Goal: Task Accomplishment & Management: Manage account settings

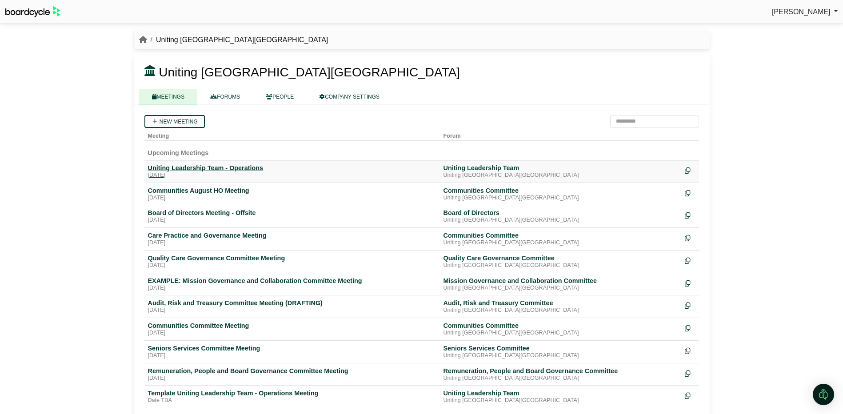
click at [203, 169] on div "Uniting Leadership Team - Operations" at bounding box center [292, 168] width 288 height 8
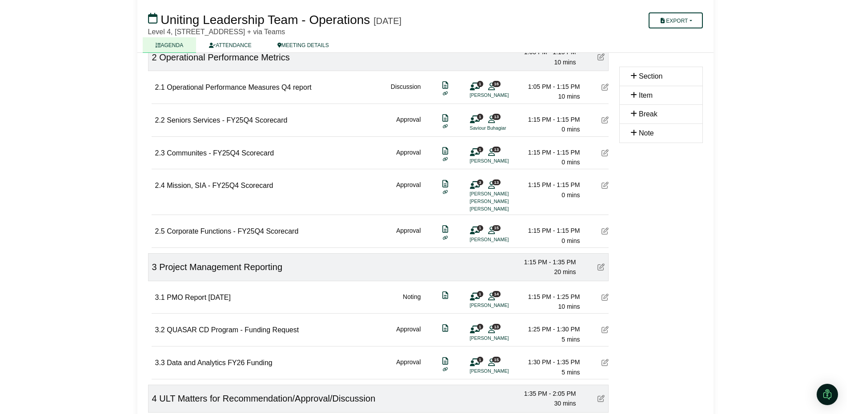
scroll to position [267, 0]
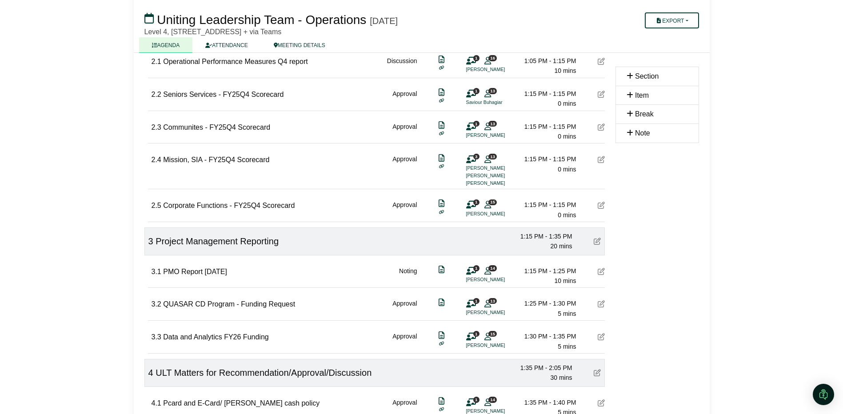
click at [231, 304] on span "QUASAR CD Program - Funding Request" at bounding box center [229, 304] width 132 height 8
click at [410, 271] on div "Noting" at bounding box center [408, 276] width 18 height 20
click at [168, 303] on span "QUASAR CD Program - Funding Request" at bounding box center [229, 304] width 132 height 8
click at [407, 304] on div "Approval" at bounding box center [404, 309] width 24 height 20
click at [469, 309] on li "[PERSON_NAME]" at bounding box center [499, 313] width 67 height 8
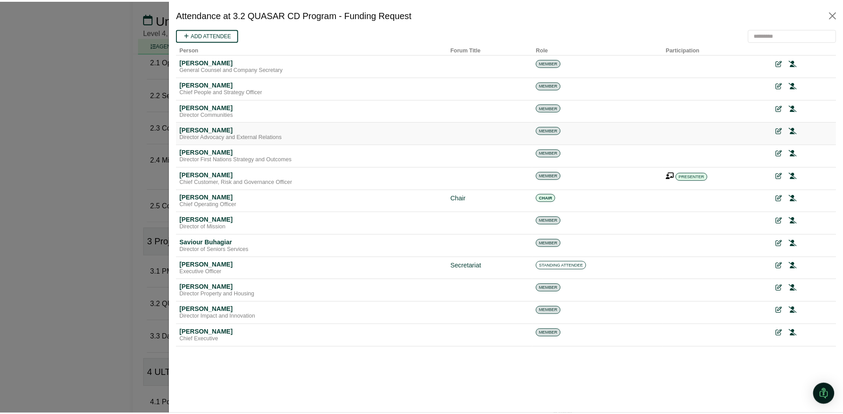
scroll to position [0, 0]
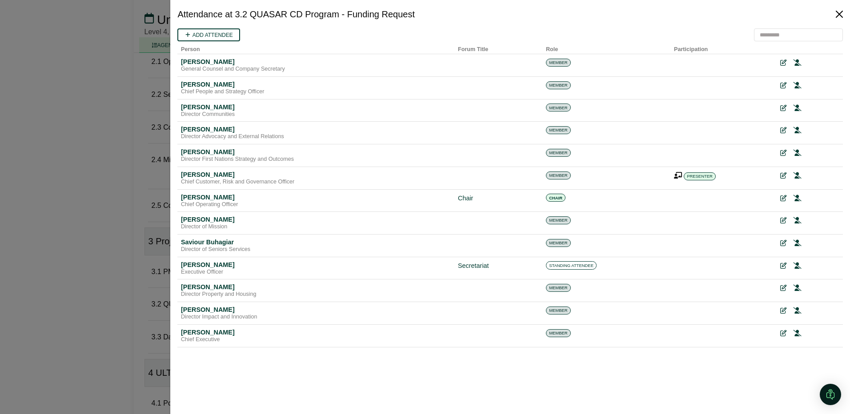
click at [838, 10] on button "Close" at bounding box center [839, 14] width 14 height 14
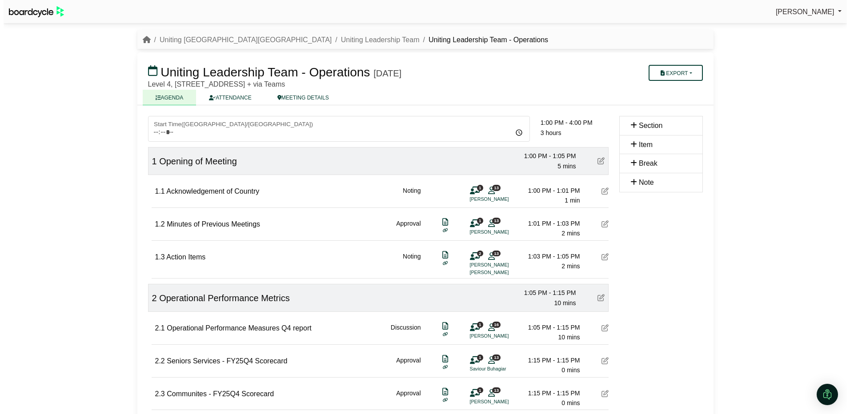
scroll to position [267, 0]
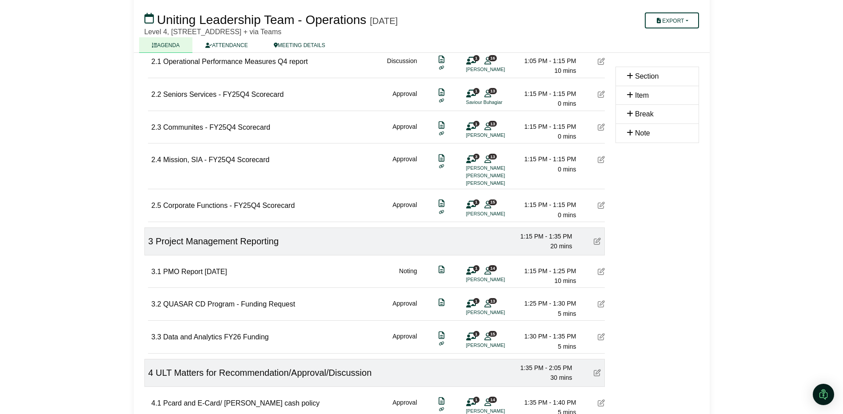
click at [180, 303] on span "QUASAR CD Program - Funding Request" at bounding box center [229, 304] width 132 height 8
click at [600, 303] on icon at bounding box center [601, 303] width 7 height 7
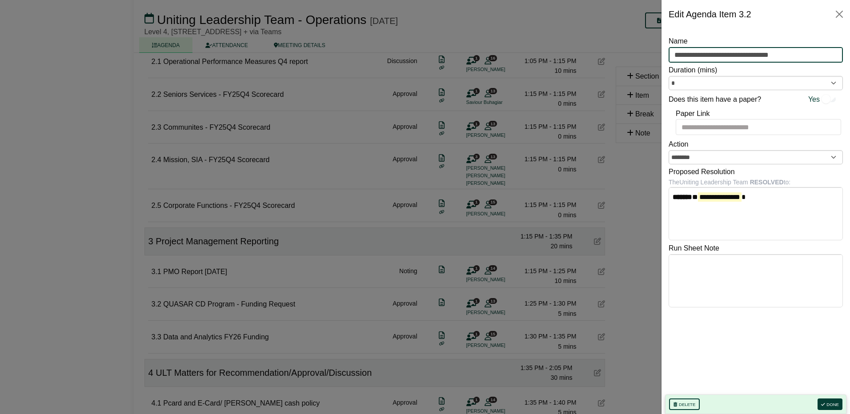
click at [807, 54] on input "**********" at bounding box center [755, 55] width 174 height 16
type input "**********"
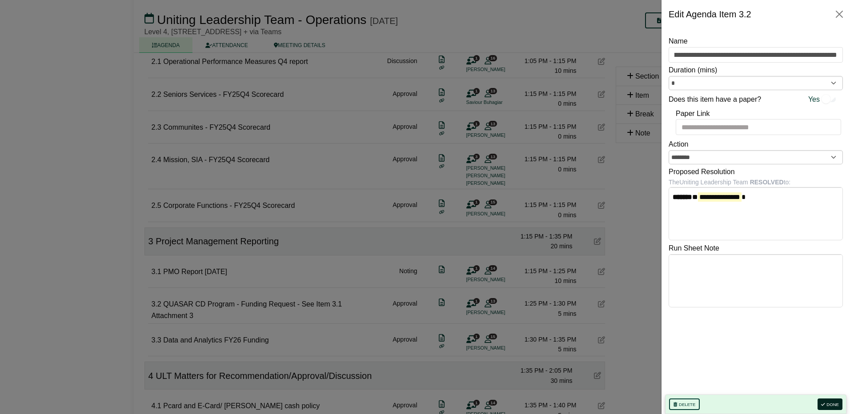
click at [835, 403] on button "Done" at bounding box center [829, 405] width 25 height 12
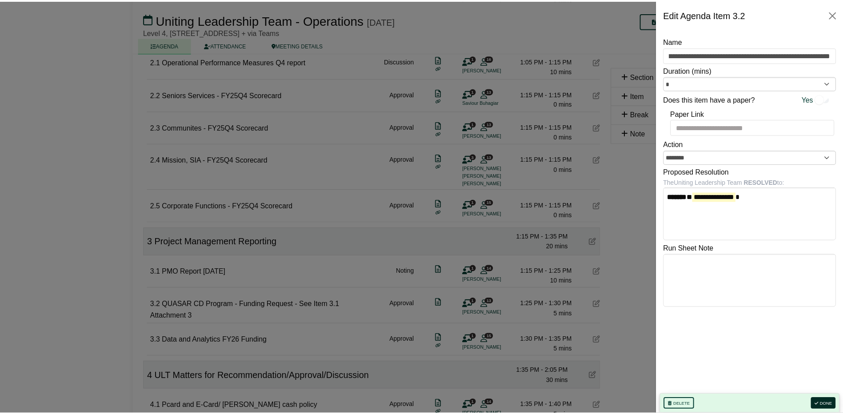
scroll to position [0, 0]
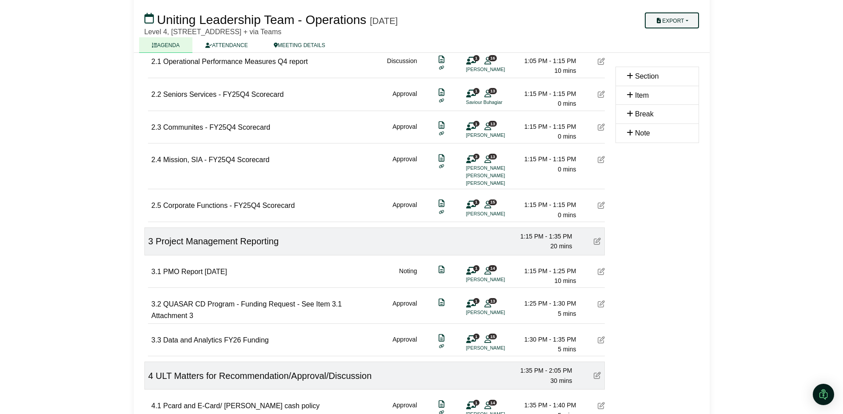
click at [682, 19] on button "Export" at bounding box center [672, 20] width 54 height 16
click at [679, 35] on link "Agenda" at bounding box center [683, 35] width 77 height 13
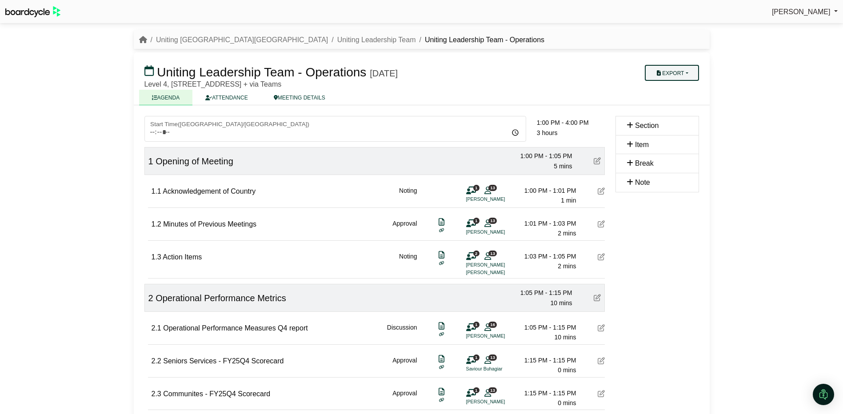
click at [674, 73] on button "Export" at bounding box center [672, 73] width 54 height 16
click at [672, 87] on link "Agenda" at bounding box center [683, 88] width 77 height 13
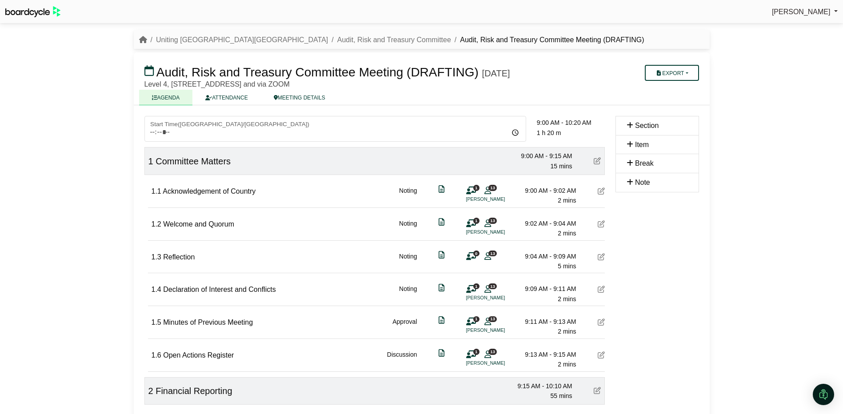
scroll to position [352, 0]
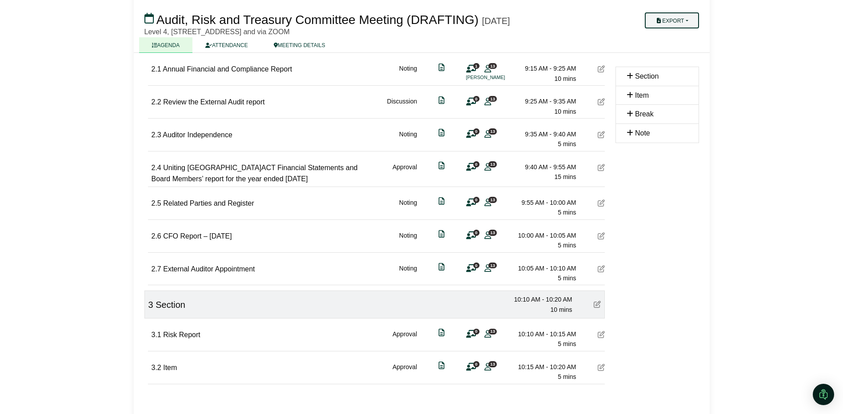
click at [666, 19] on button "Export" at bounding box center [672, 20] width 54 height 16
click at [675, 35] on link "Agenda" at bounding box center [683, 35] width 77 height 13
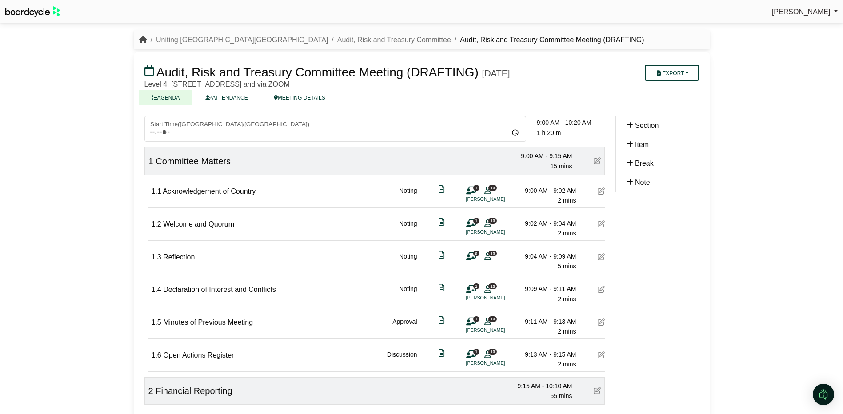
click at [144, 37] on icon "breadcrumb" at bounding box center [143, 39] width 8 height 7
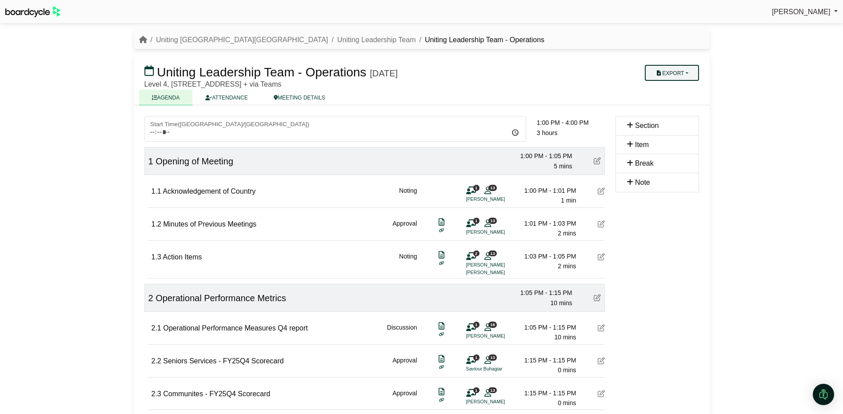
click at [682, 71] on button "Export" at bounding box center [672, 73] width 54 height 16
click at [679, 88] on link "Agenda" at bounding box center [683, 88] width 77 height 13
click at [90, 210] on div at bounding box center [421, 207] width 843 height 414
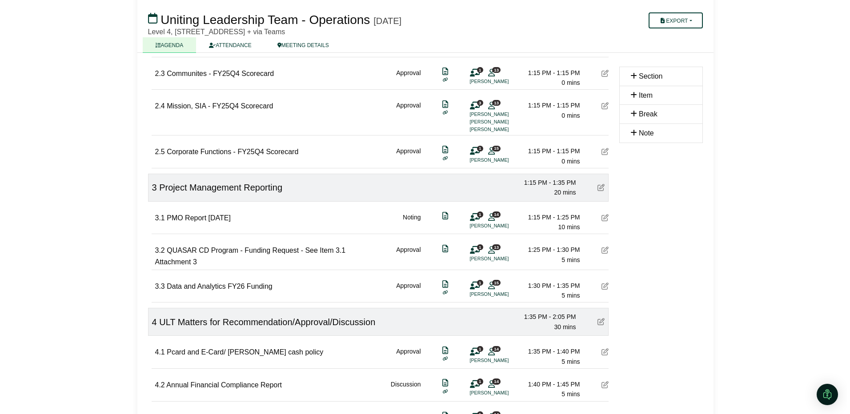
scroll to position [355, 0]
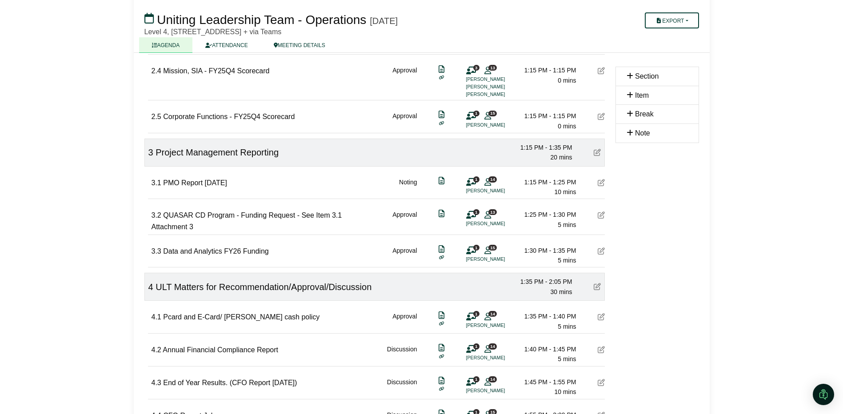
click at [603, 213] on icon at bounding box center [601, 214] width 7 height 7
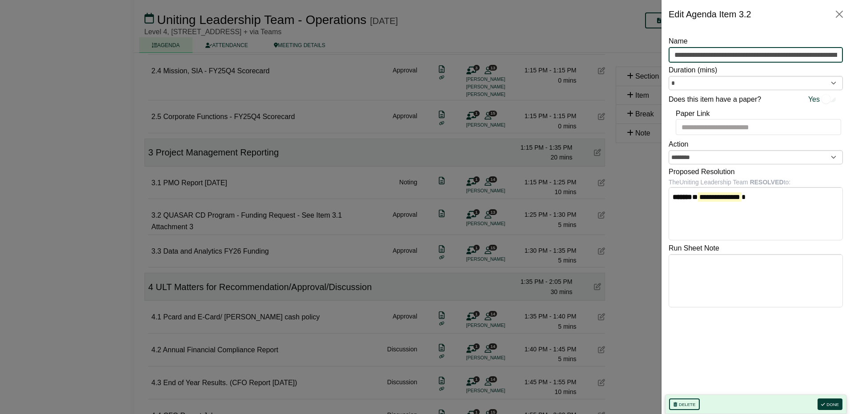
click at [811, 53] on input "**********" at bounding box center [755, 55] width 174 height 16
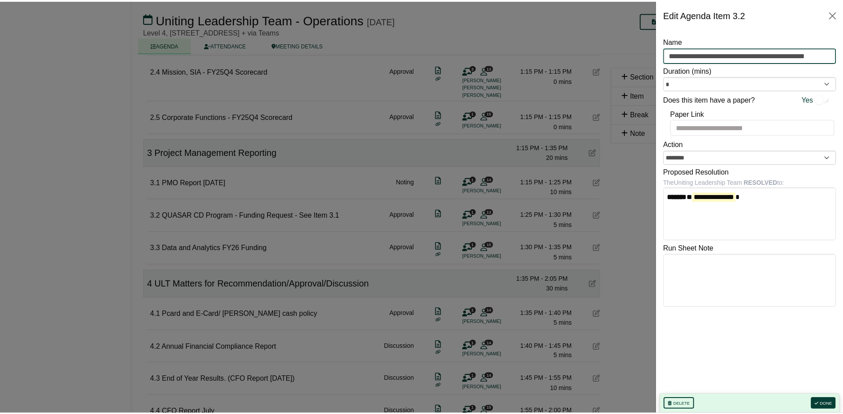
scroll to position [0, 10]
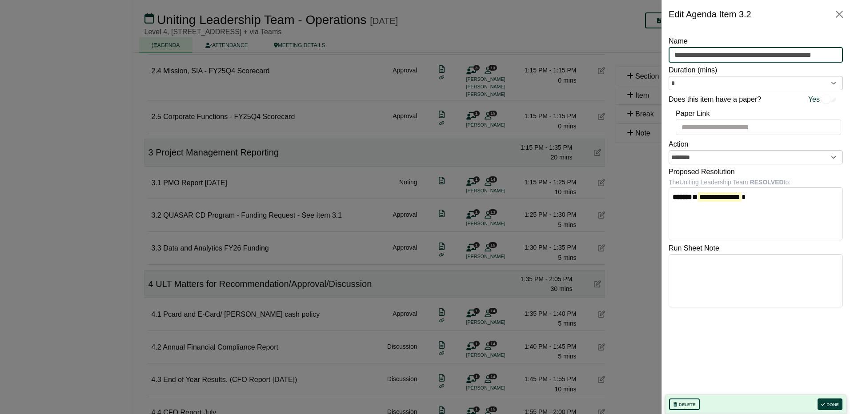
type input "**********"
click at [268, 219] on div at bounding box center [425, 207] width 850 height 414
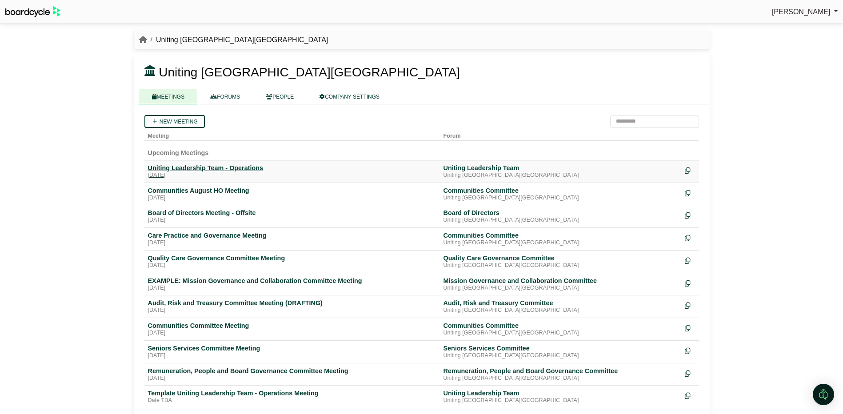
click at [184, 168] on div "Uniting Leadership Team - Operations" at bounding box center [292, 168] width 288 height 8
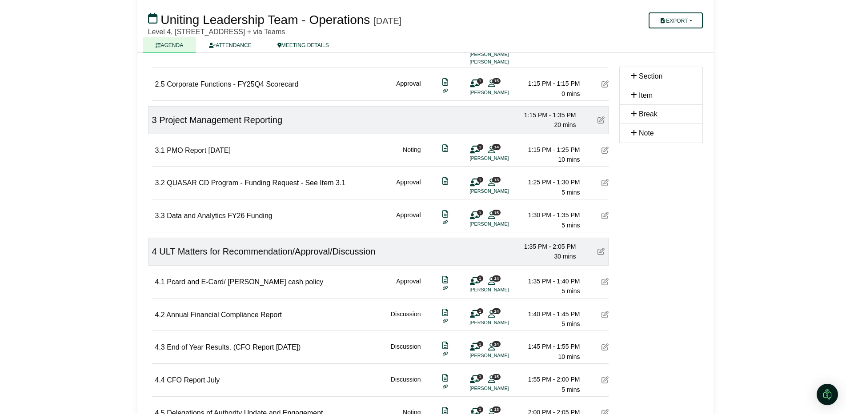
scroll to position [400, 0]
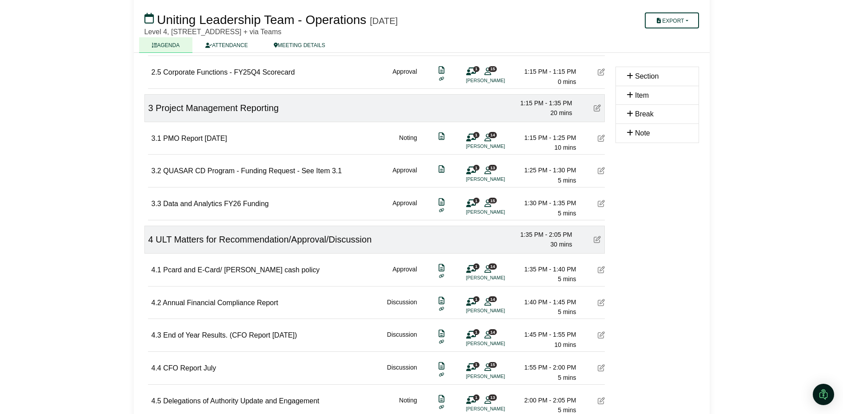
click at [602, 169] on icon at bounding box center [601, 170] width 7 height 7
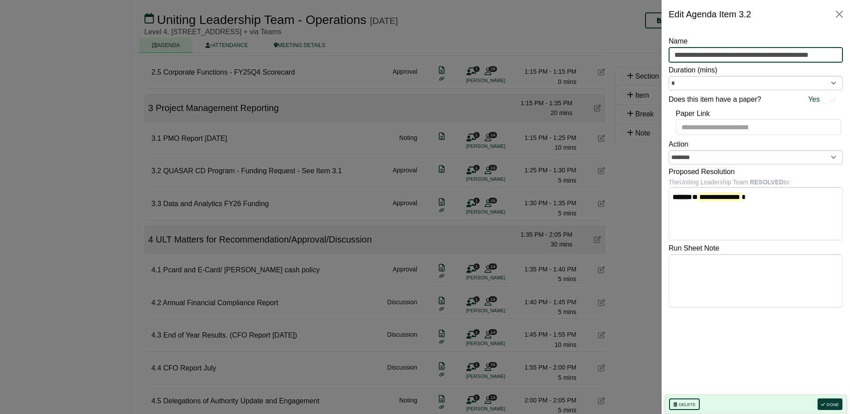
scroll to position [0, 8]
drag, startPoint x: 802, startPoint y: 54, endPoint x: 905, endPoint y: 48, distance: 103.2
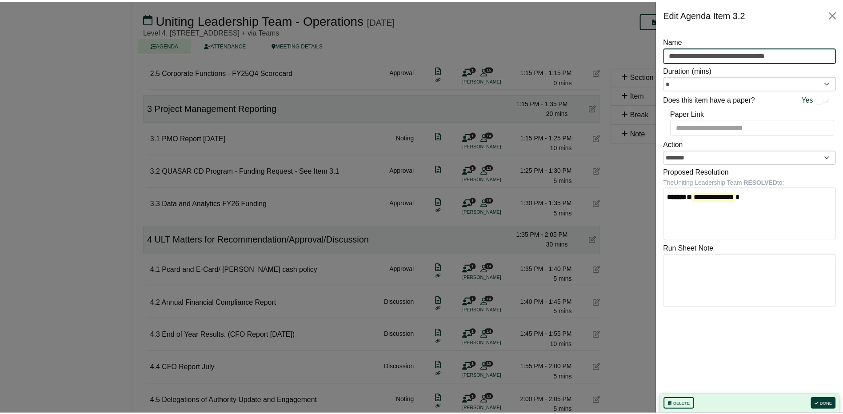
scroll to position [0, 0]
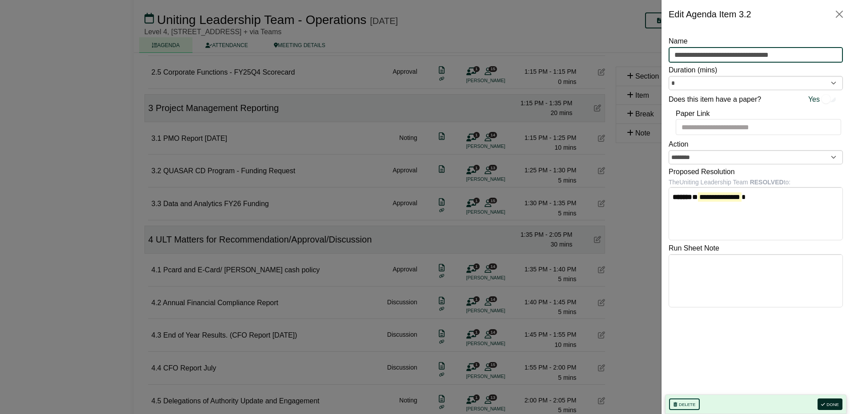
type input "**********"
click at [828, 401] on button "Done" at bounding box center [829, 405] width 25 height 12
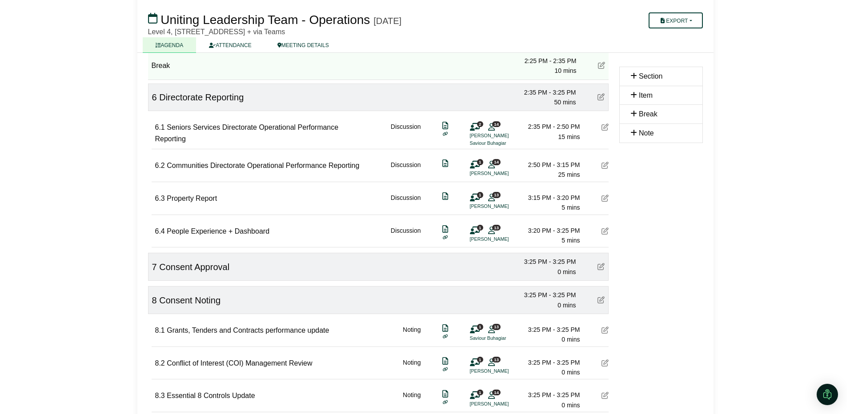
scroll to position [933, 0]
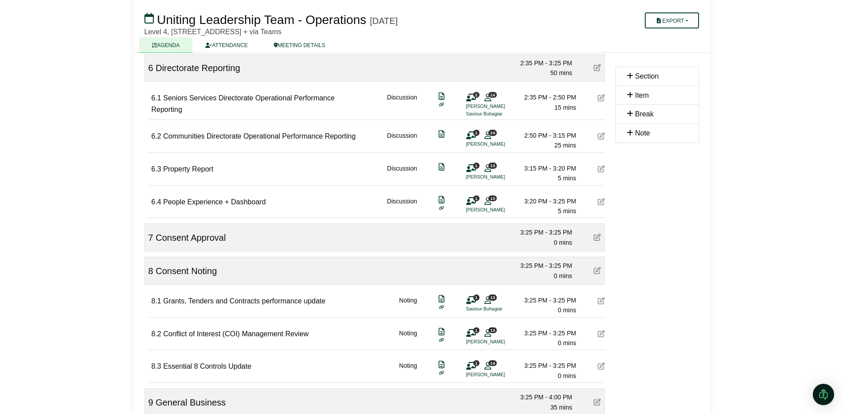
click at [600, 166] on icon at bounding box center [601, 168] width 7 height 7
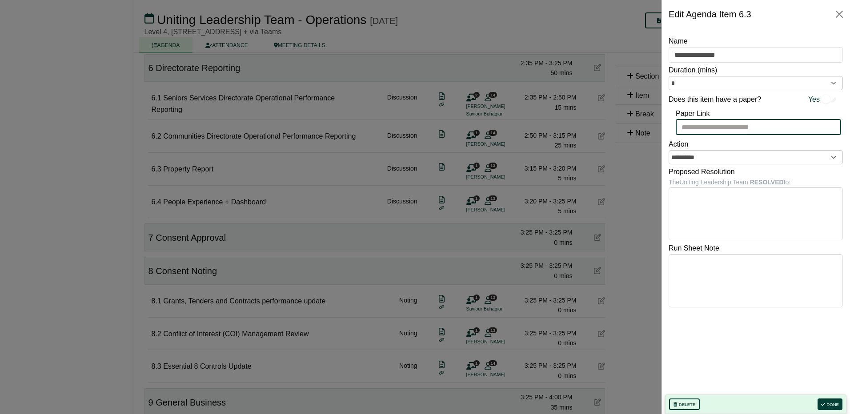
click at [710, 129] on input "Paper Link" at bounding box center [757, 127] width 165 height 16
paste input "**********"
type input "**********"
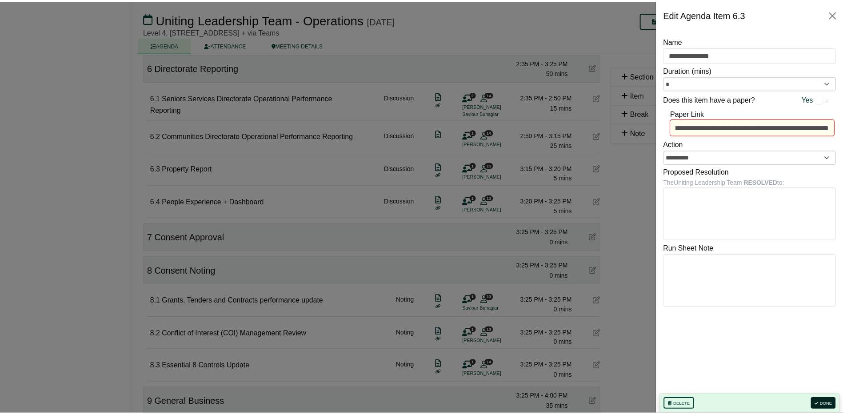
scroll to position [0, 0]
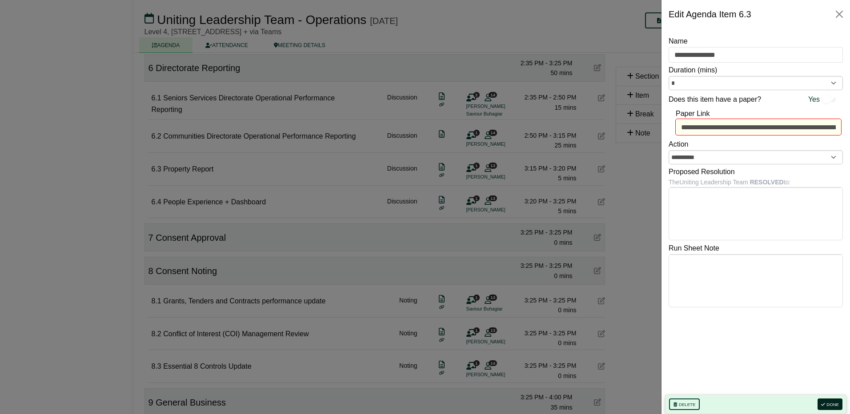
click at [831, 403] on button "Done" at bounding box center [829, 405] width 25 height 12
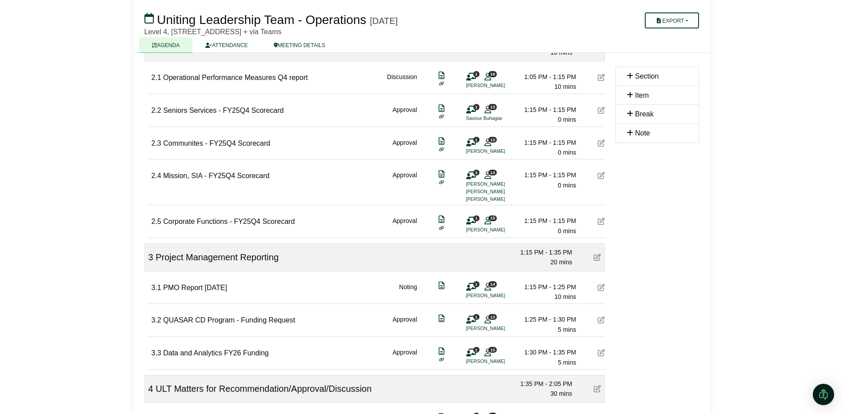
scroll to position [222, 0]
